Goal: Transaction & Acquisition: Subscribe to service/newsletter

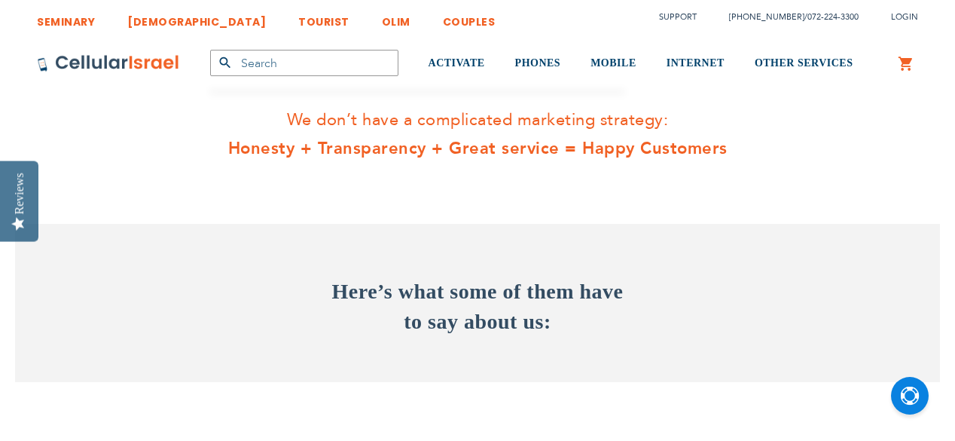
scroll to position [26, 0]
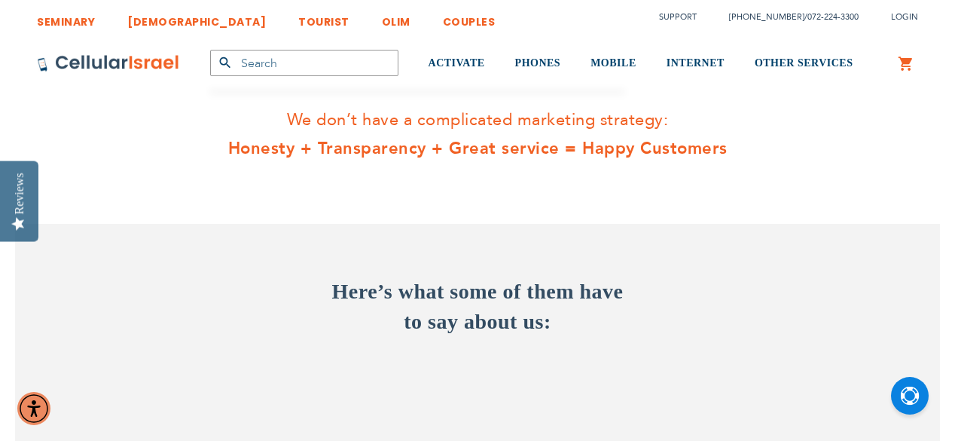
click at [99, 66] on img at bounding box center [108, 63] width 143 height 18
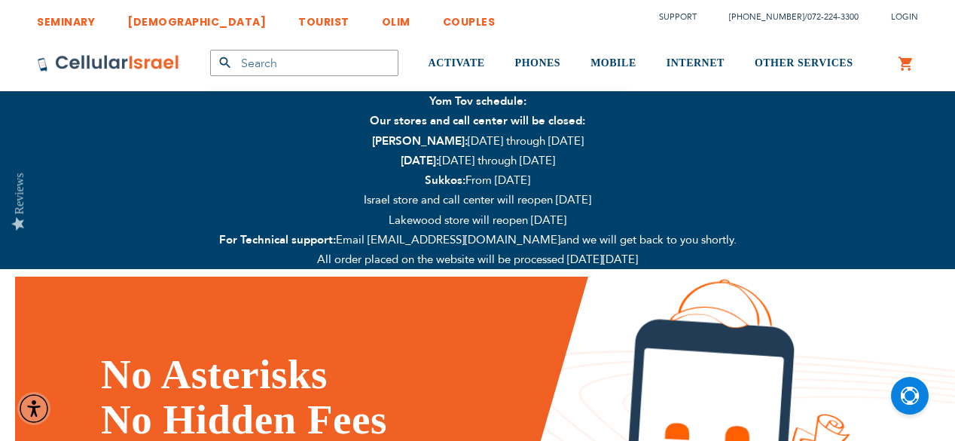
click at [124, 69] on img at bounding box center [108, 63] width 143 height 18
type input "pickup"
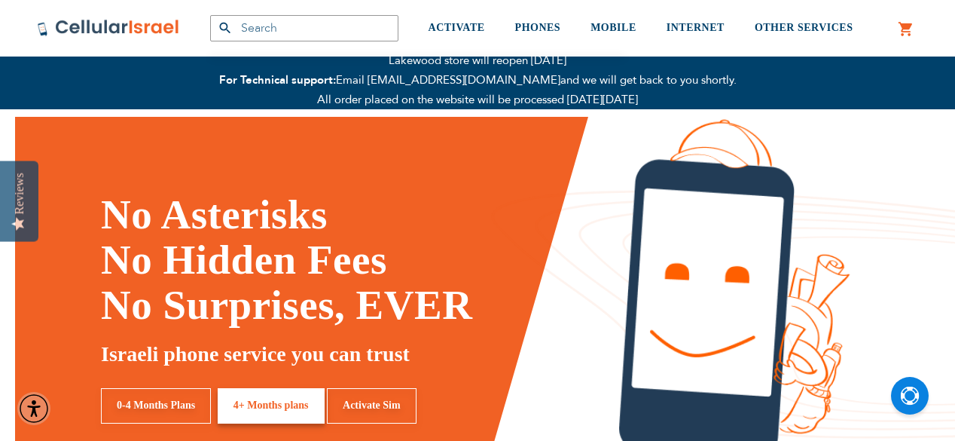
scroll to position [361, 0]
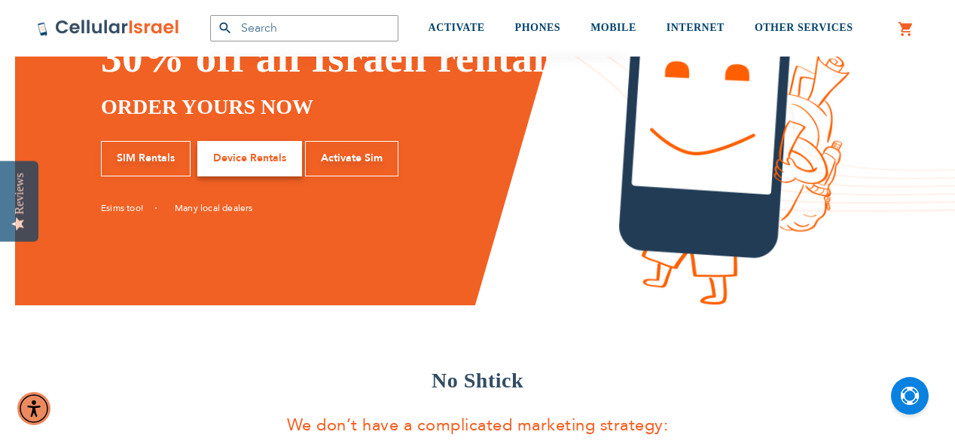
click at [241, 193] on link "4+ Months plans" at bounding box center [271, 203] width 107 height 35
